Goal: Entertainment & Leisure: Browse casually

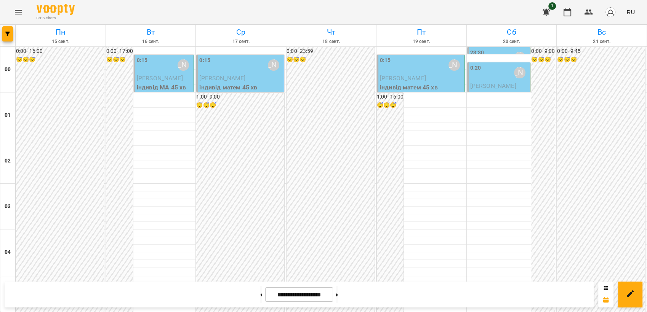
scroll to position [762, 0]
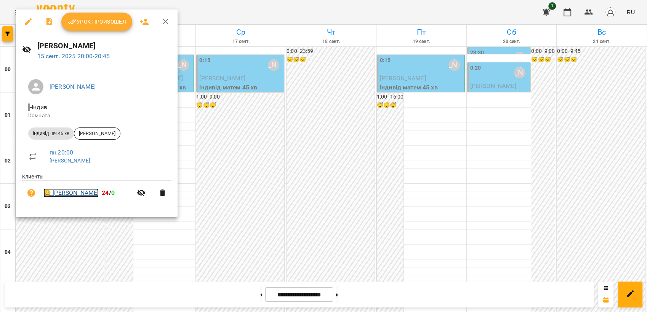
click at [70, 194] on link "😀 [PERSON_NAME]" at bounding box center [70, 193] width 55 height 9
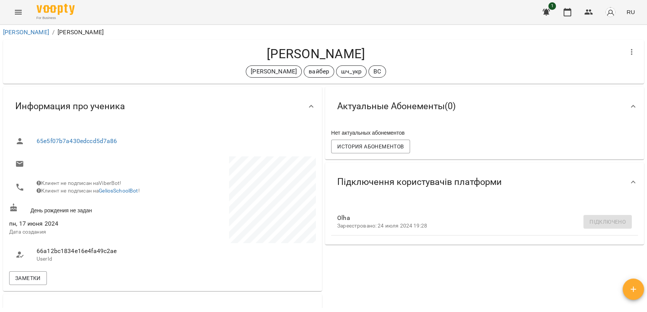
click at [17, 15] on icon "Menu" at bounding box center [18, 12] width 9 height 9
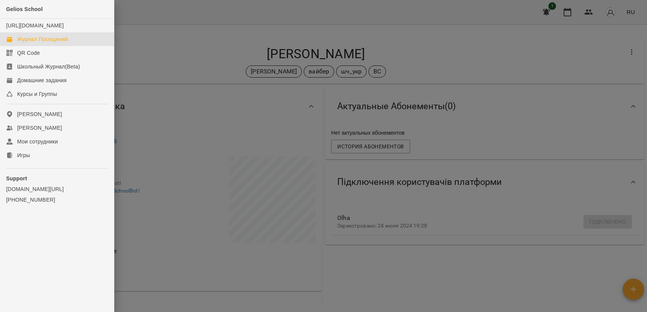
click at [43, 43] on div "Журнал Посещений" at bounding box center [42, 39] width 51 height 8
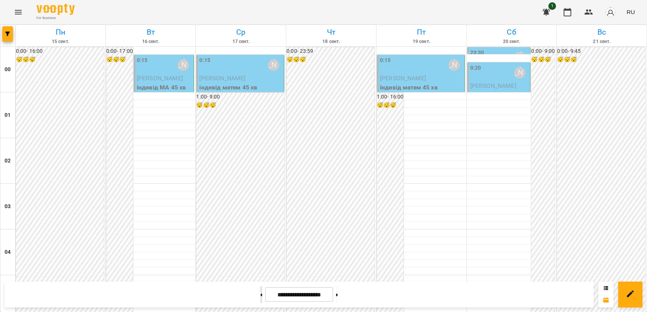
click at [260, 293] on button at bounding box center [261, 294] width 2 height 17
type input "**********"
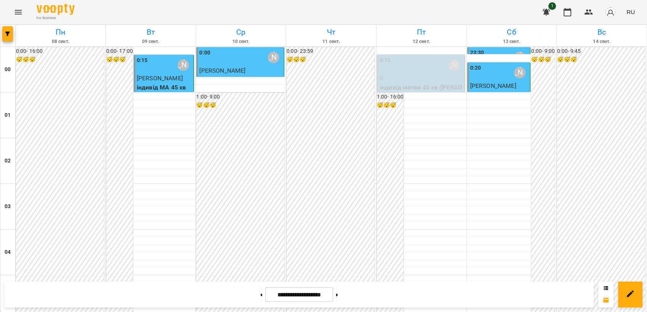
scroll to position [635, 0]
click at [19, 14] on icon "Menu" at bounding box center [18, 12] width 9 height 9
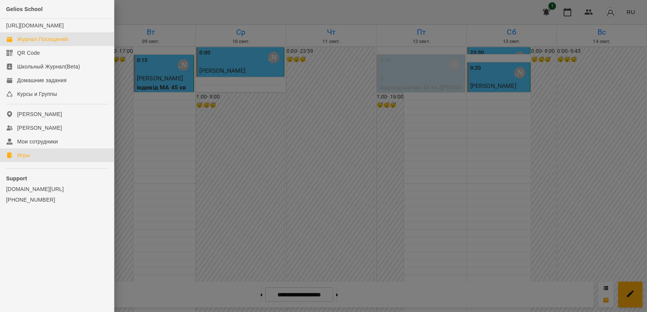
click at [27, 159] on div "Игры" at bounding box center [23, 156] width 13 height 8
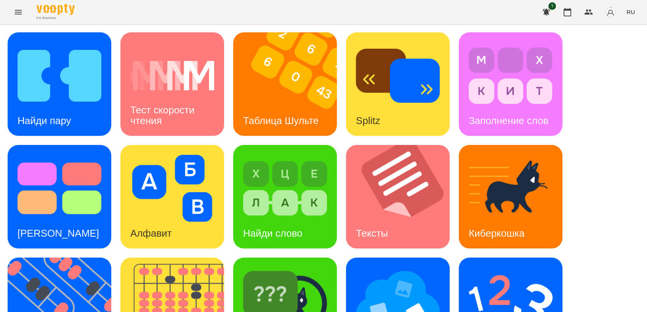
click at [630, 10] on span "RU" at bounding box center [630, 12] width 8 height 8
click at [617, 44] on div "Українська" at bounding box center [616, 43] width 39 height 14
click at [491, 268] on img at bounding box center [511, 301] width 84 height 67
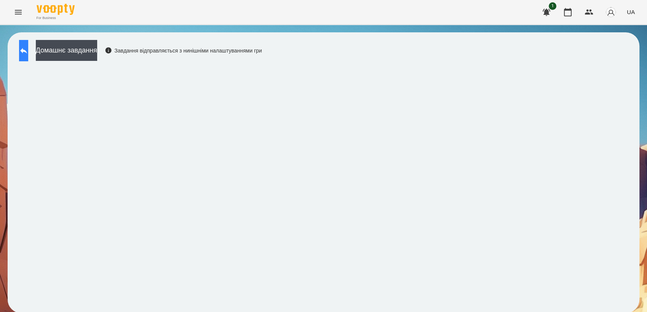
click at [23, 50] on button at bounding box center [23, 50] width 9 height 21
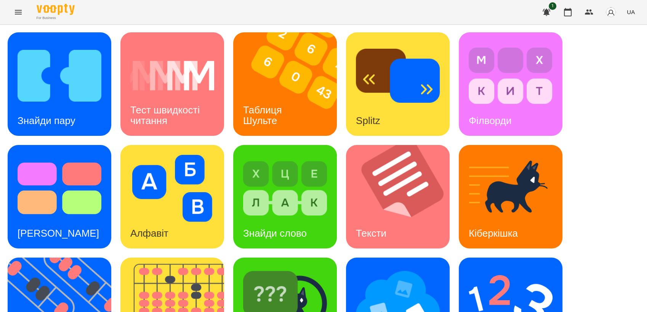
scroll to position [85, 0]
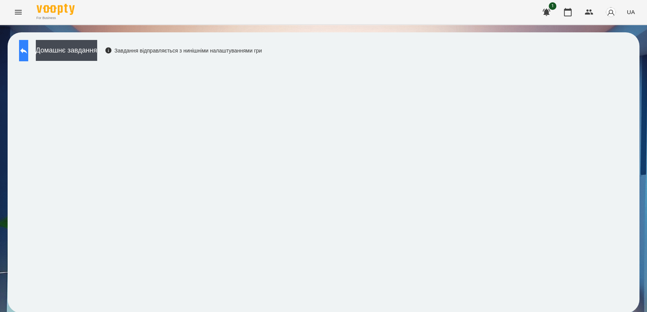
click at [28, 54] on icon at bounding box center [23, 50] width 9 height 9
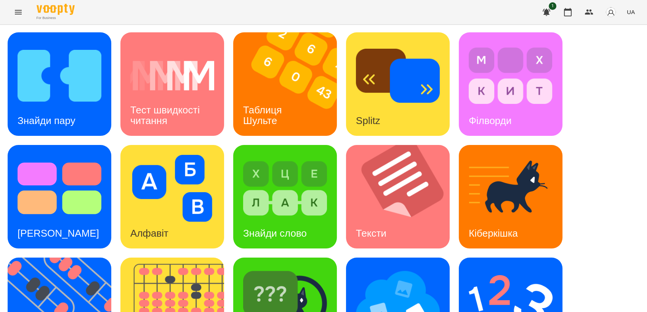
scroll to position [85, 0]
click at [412, 268] on img at bounding box center [398, 301] width 84 height 67
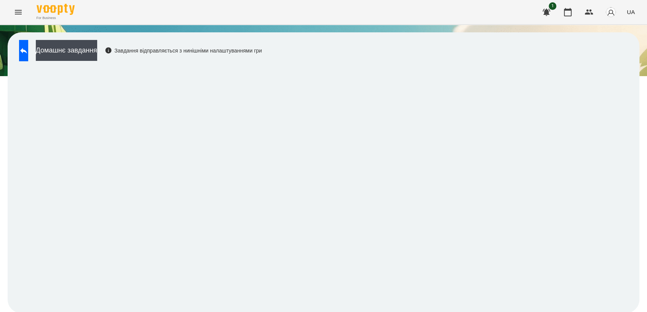
scroll to position [1, 0]
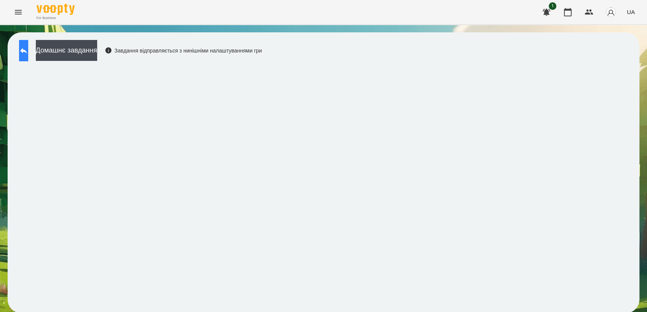
click at [25, 48] on button at bounding box center [23, 50] width 9 height 21
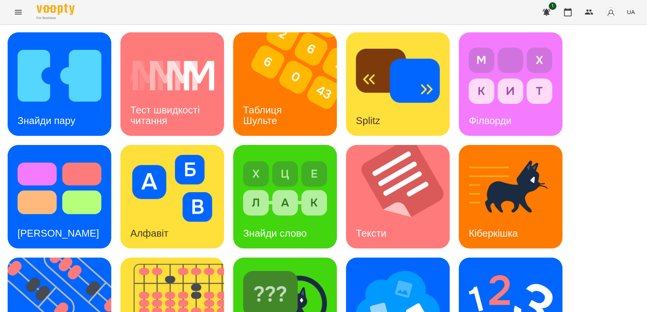
scroll to position [169, 0]
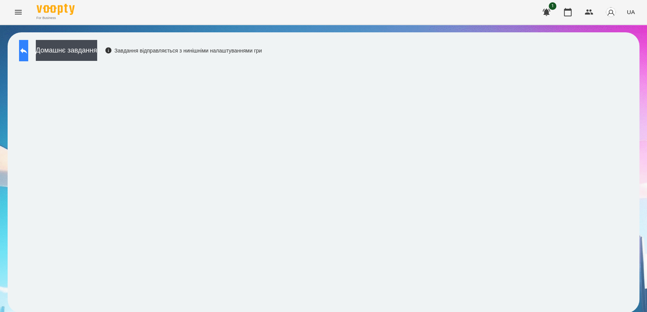
click at [28, 48] on icon at bounding box center [23, 50] width 9 height 9
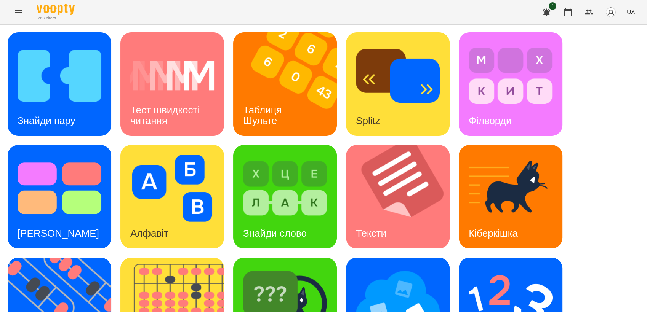
scroll to position [127, 0]
click at [50, 258] on img at bounding box center [64, 310] width 113 height 104
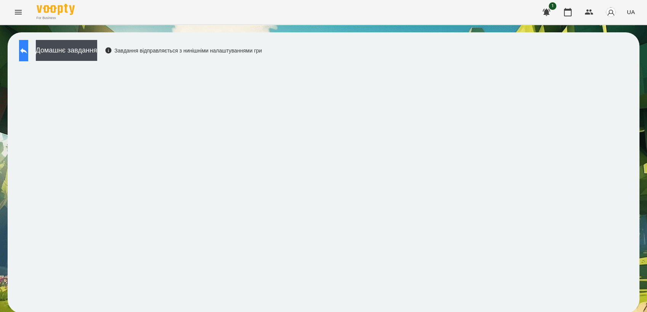
click at [27, 50] on icon at bounding box center [23, 51] width 7 height 6
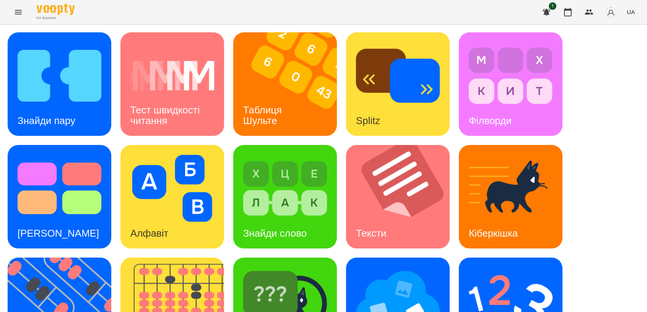
scroll to position [127, 0]
click at [509, 268] on img at bounding box center [511, 301] width 84 height 67
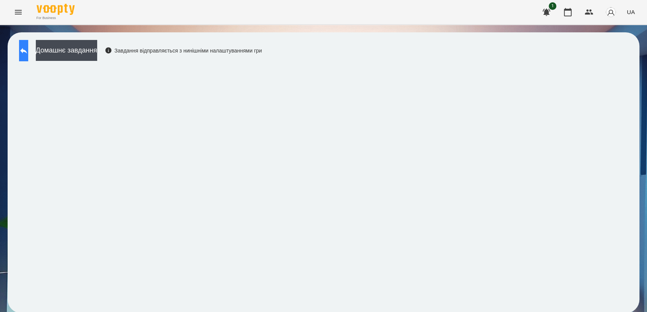
click at [23, 53] on button at bounding box center [23, 50] width 9 height 21
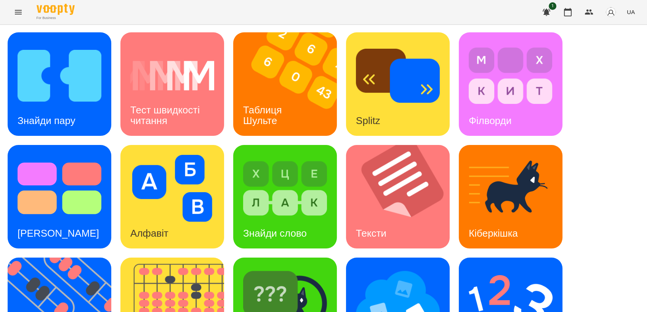
scroll to position [127, 0]
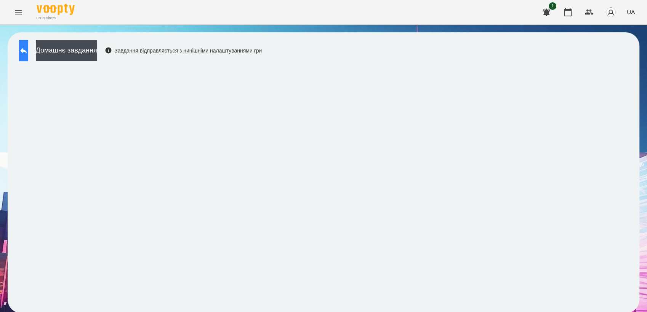
click at [28, 46] on icon at bounding box center [23, 50] width 9 height 9
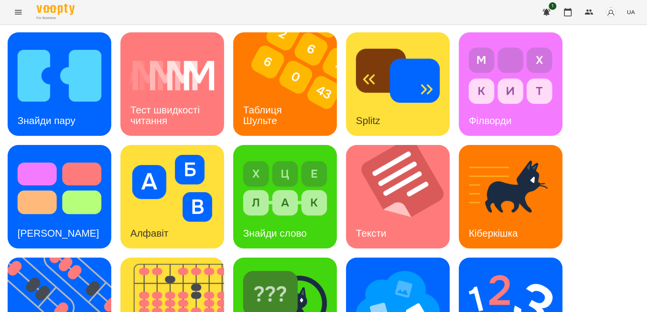
scroll to position [169, 0]
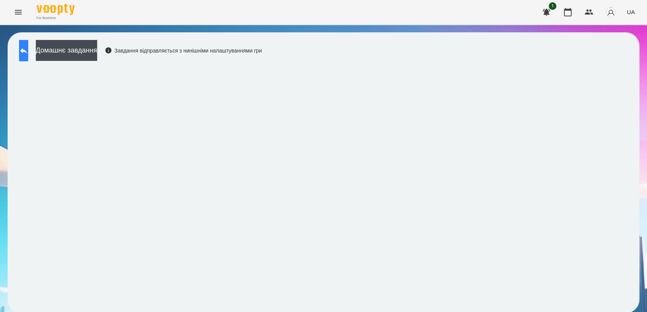
click at [28, 56] on button at bounding box center [23, 50] width 9 height 21
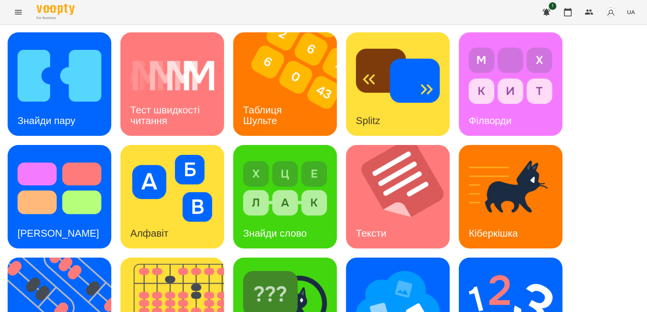
scroll to position [169, 0]
click at [394, 268] on img at bounding box center [398, 301] width 84 height 67
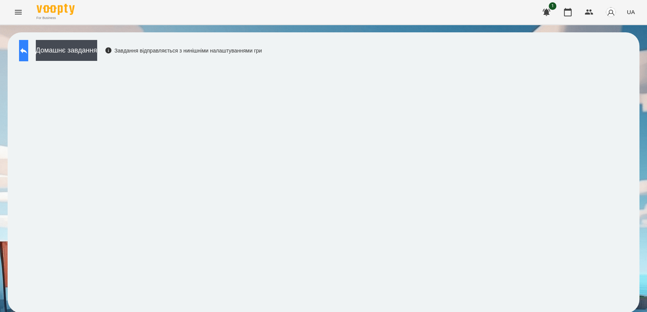
click at [24, 56] on button at bounding box center [23, 50] width 9 height 21
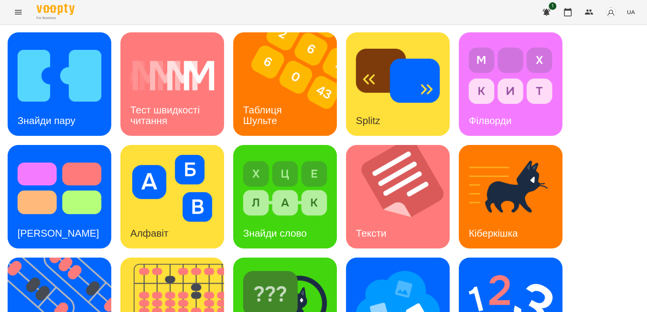
scroll to position [169, 0]
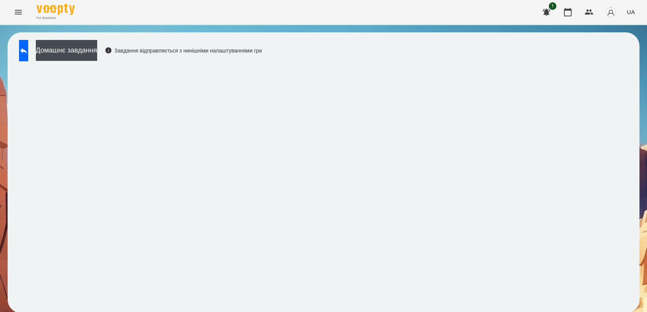
scroll to position [1, 0]
click at [28, 51] on icon at bounding box center [23, 50] width 9 height 9
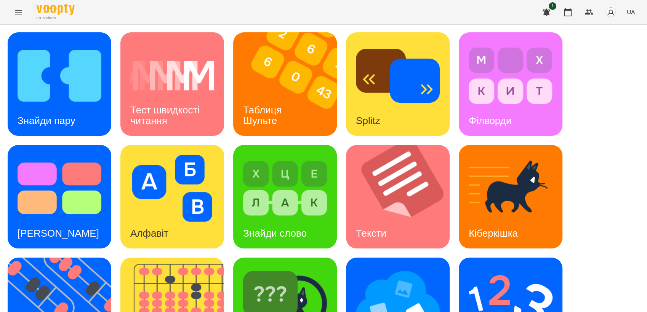
drag, startPoint x: 161, startPoint y: 36, endPoint x: 152, endPoint y: 57, distance: 23.1
drag, startPoint x: 152, startPoint y: 57, endPoint x: 629, endPoint y: 209, distance: 500.1
click at [629, 209] on div "Знайди пару Тест швидкості читання Таблиця [PERSON_NAME] Splitz Філворди Тест С…" at bounding box center [324, 253] width 632 height 442
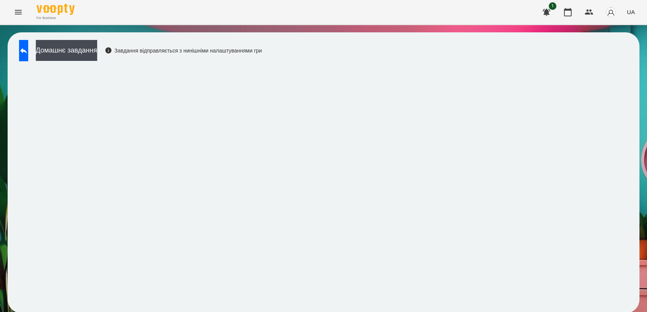
click at [16, 9] on icon "Menu" at bounding box center [18, 12] width 9 height 9
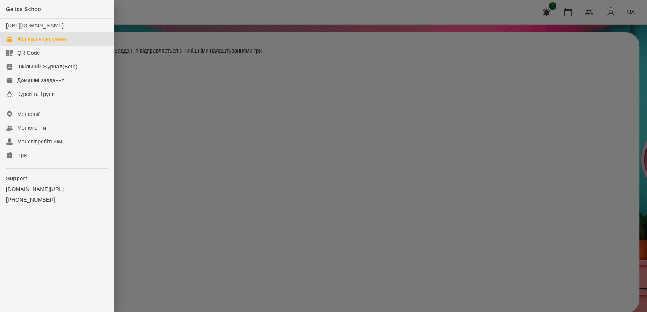
click at [39, 43] on div "Журнал відвідувань" at bounding box center [42, 39] width 51 height 8
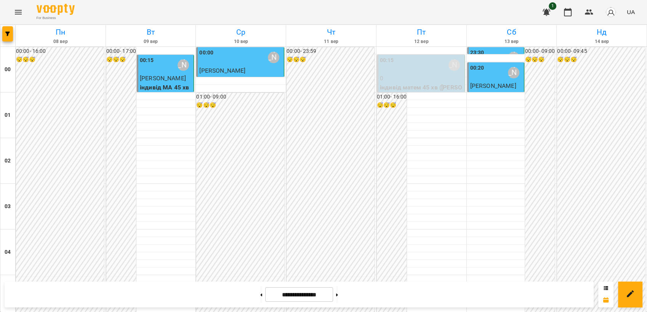
scroll to position [85, 0]
click at [338, 294] on button at bounding box center [337, 294] width 2 height 17
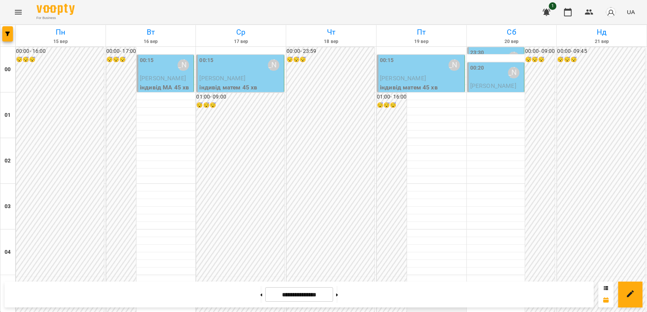
scroll to position [169, 0]
click at [260, 295] on button at bounding box center [261, 294] width 2 height 17
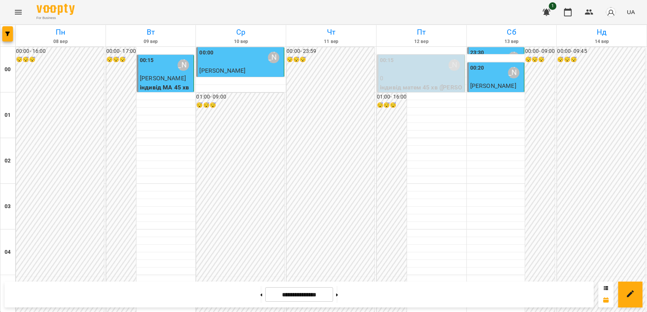
scroll to position [423, 0]
click at [338, 295] on button at bounding box center [337, 294] width 2 height 17
type input "**********"
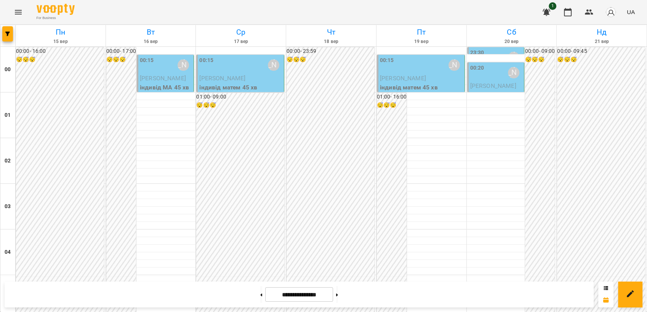
scroll to position [719, 0]
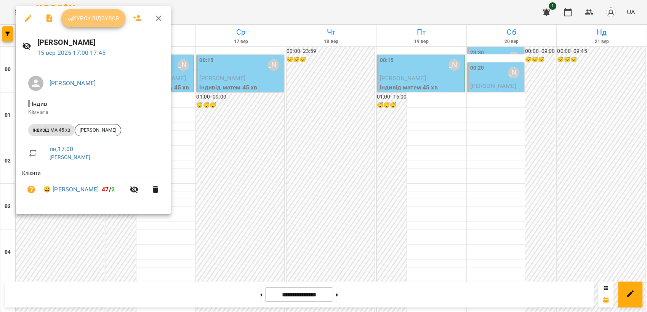
click at [76, 13] on button "Урок відбувся" at bounding box center [93, 18] width 64 height 18
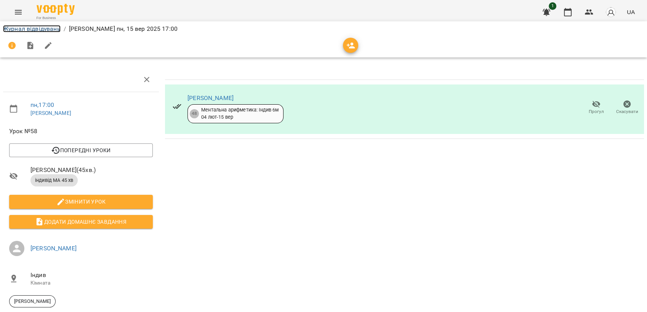
click at [42, 30] on link "Журнал відвідувань" at bounding box center [32, 28] width 58 height 7
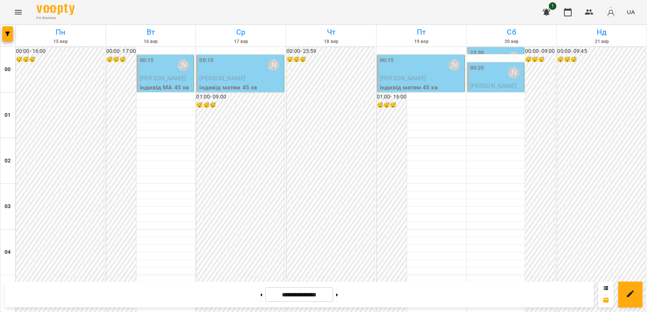
scroll to position [719, 0]
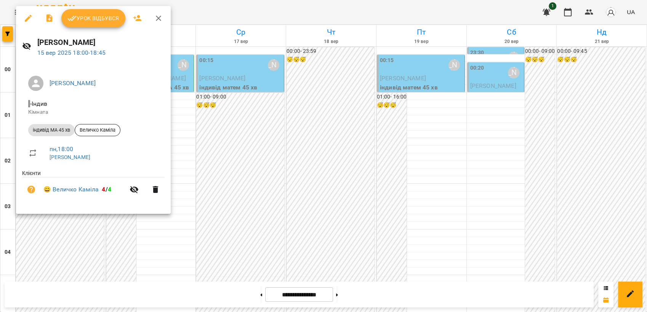
click at [94, 16] on span "Урок відбувся" at bounding box center [93, 18] width 52 height 9
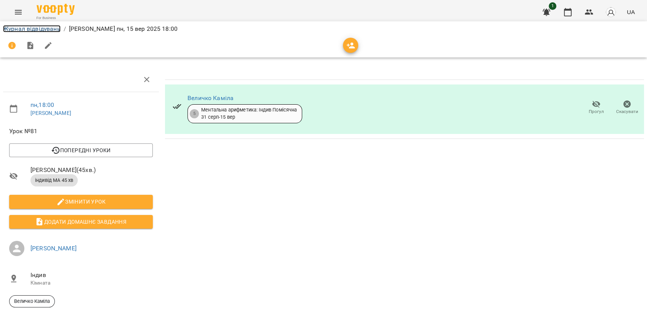
click at [24, 27] on link "Журнал відвідувань" at bounding box center [32, 28] width 58 height 7
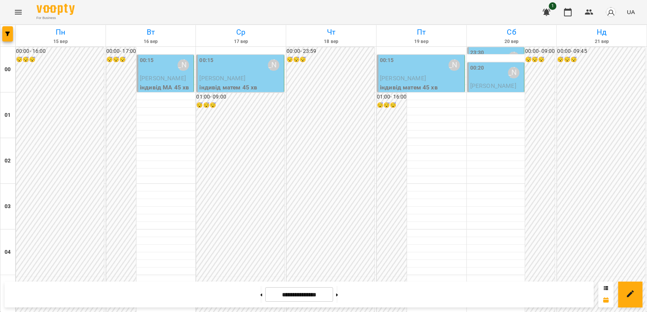
scroll to position [762, 0]
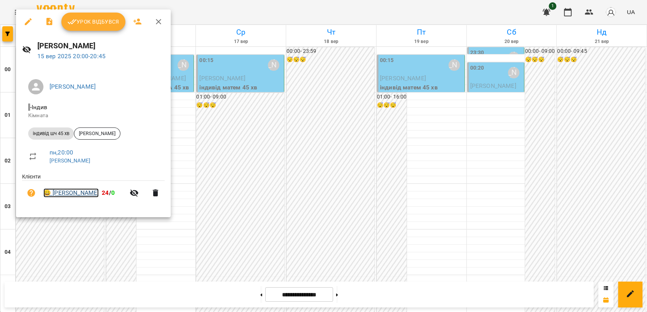
click at [61, 192] on link "😀 [PERSON_NAME]" at bounding box center [70, 193] width 55 height 9
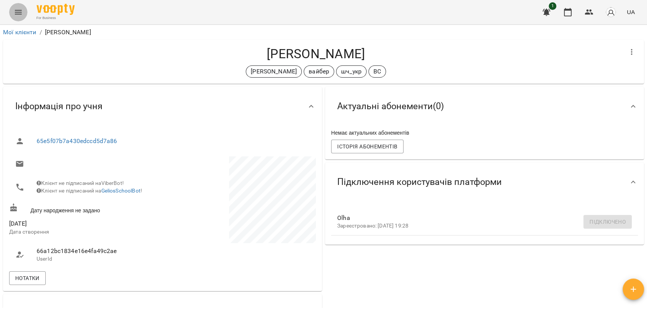
click at [20, 9] on icon "Menu" at bounding box center [18, 12] width 9 height 9
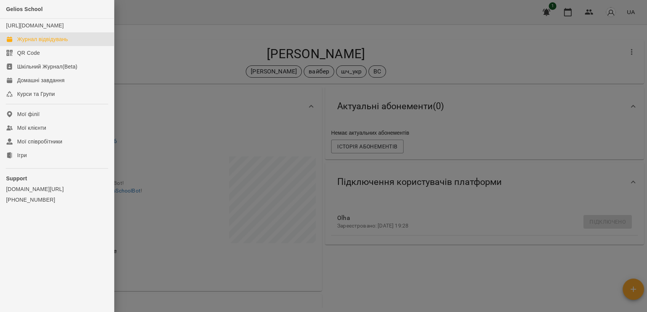
click at [37, 43] on link "Журнал відвідувань" at bounding box center [57, 39] width 114 height 14
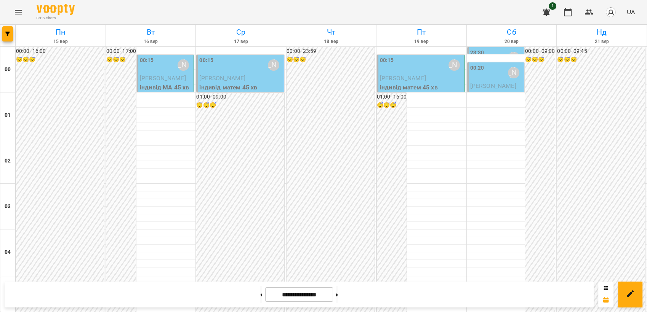
scroll to position [762, 0]
click at [19, 13] on icon "Menu" at bounding box center [18, 12] width 9 height 9
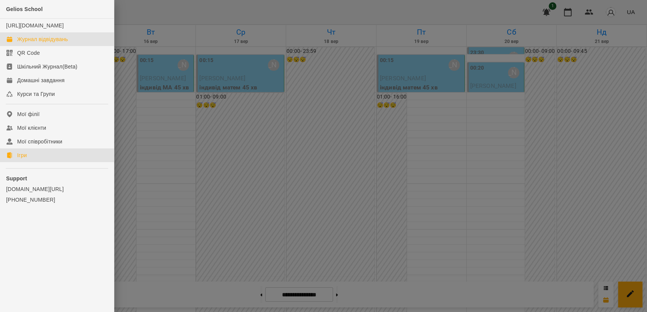
drag, startPoint x: 27, startPoint y: 164, endPoint x: 49, endPoint y: 162, distance: 21.8
click at [27, 162] on link "Ігри" at bounding box center [57, 156] width 114 height 14
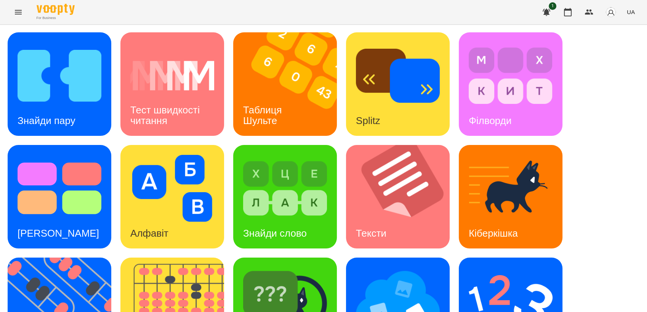
scroll to position [127, 0]
click at [477, 268] on img at bounding box center [511, 301] width 84 height 67
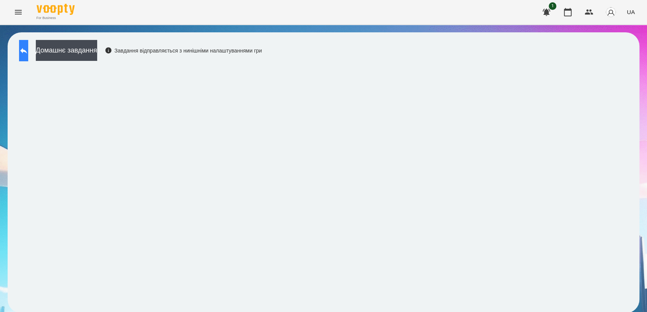
click at [28, 45] on button at bounding box center [23, 50] width 9 height 21
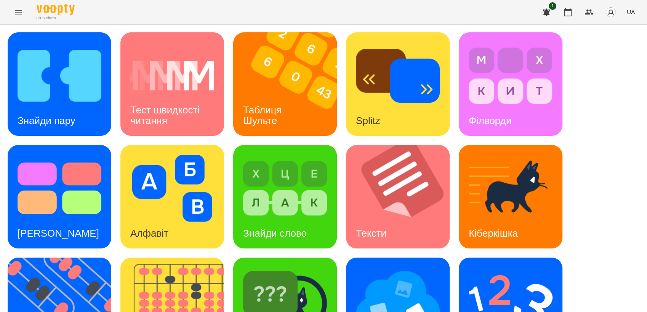
scroll to position [127, 0]
click at [493, 268] on img at bounding box center [511, 301] width 84 height 67
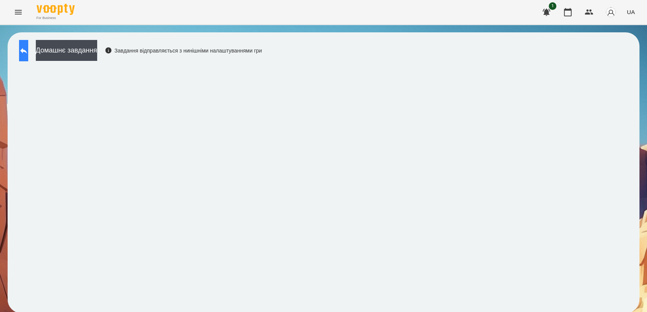
click at [28, 54] on icon at bounding box center [23, 50] width 9 height 9
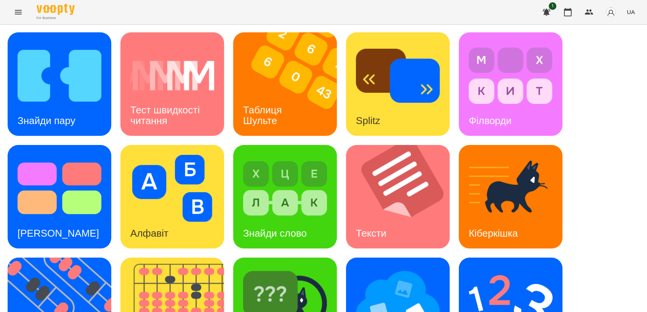
scroll to position [169, 0]
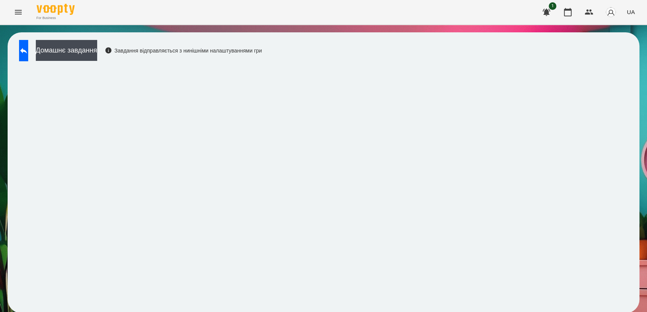
scroll to position [1, 0]
click at [21, 53] on button at bounding box center [23, 50] width 9 height 21
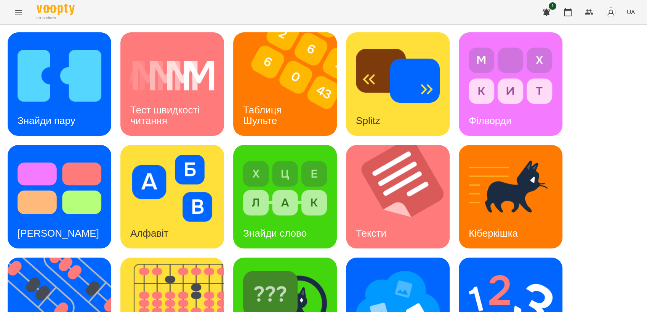
scroll to position [85, 0]
click at [407, 268] on img at bounding box center [398, 301] width 84 height 67
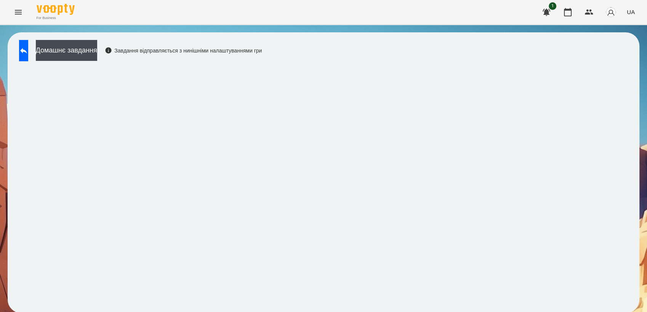
click at [282, 65] on iframe at bounding box center [323, 185] width 616 height 241
click at [28, 55] on icon at bounding box center [23, 50] width 9 height 9
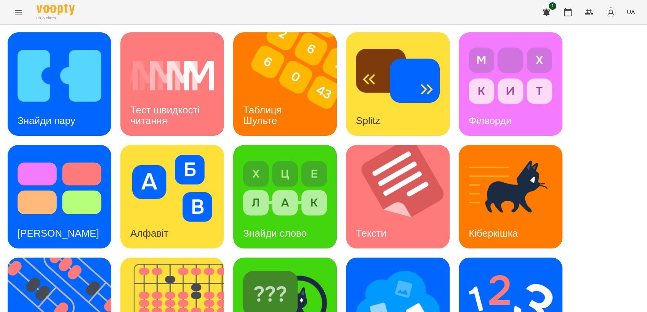
scroll to position [85, 0]
click at [507, 268] on img at bounding box center [511, 301] width 84 height 67
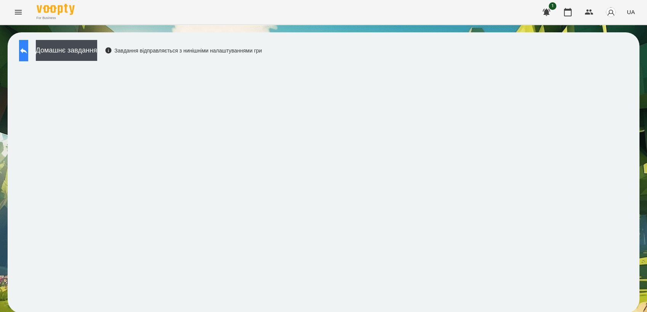
click at [28, 54] on icon at bounding box center [23, 50] width 9 height 9
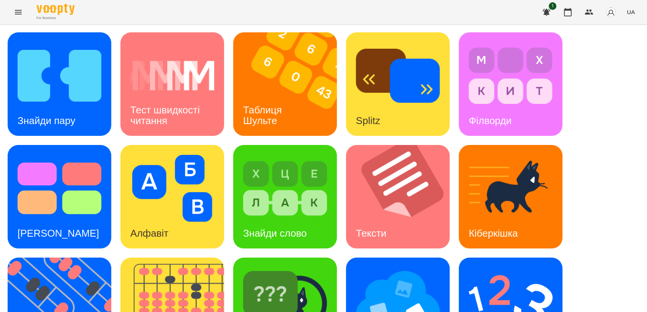
scroll to position [169, 0]
